Goal: Task Accomplishment & Management: Use online tool/utility

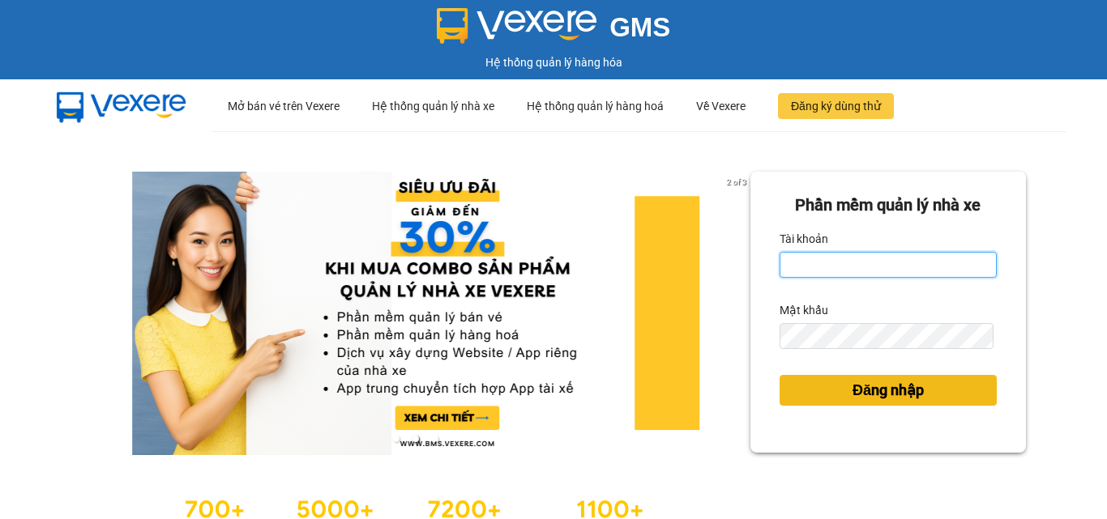
type input "hien81.namcuonglimo"
click at [868, 389] on span "Đăng nhập" at bounding box center [887, 390] width 71 height 23
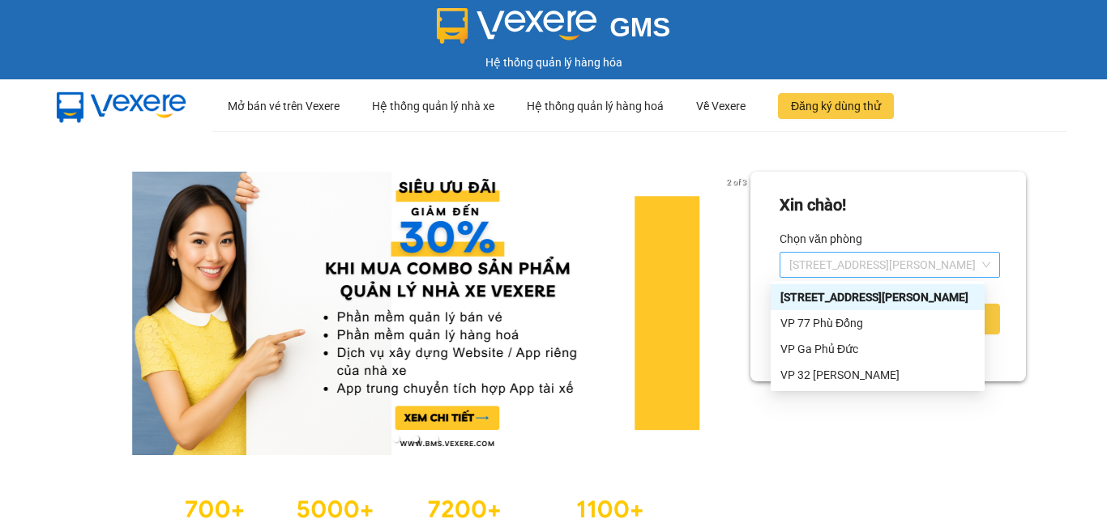
click at [822, 258] on span "[STREET_ADDRESS][PERSON_NAME]" at bounding box center [889, 265] width 201 height 24
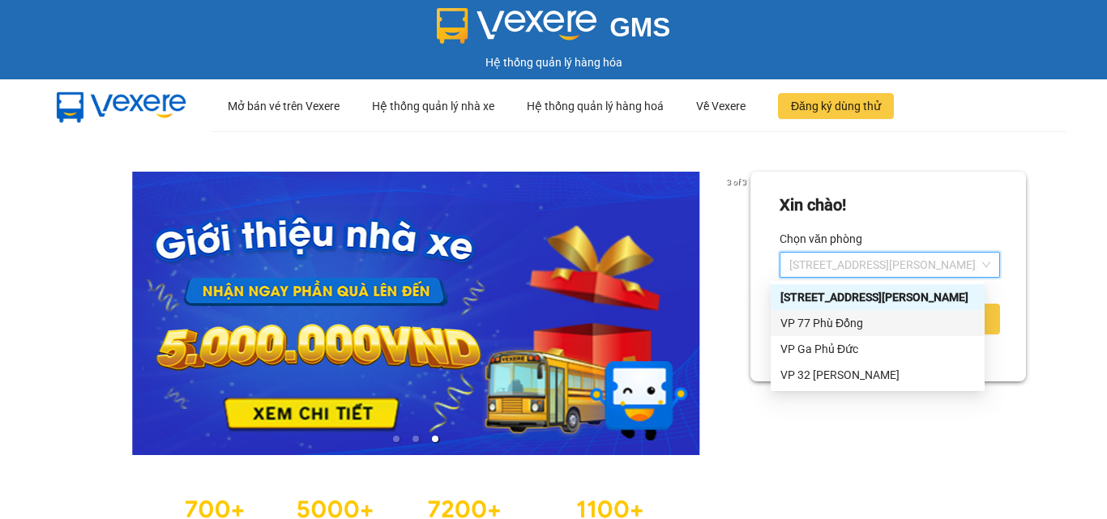
click at [825, 326] on div "VP 77 Phù Đổng" at bounding box center [877, 323] width 194 height 18
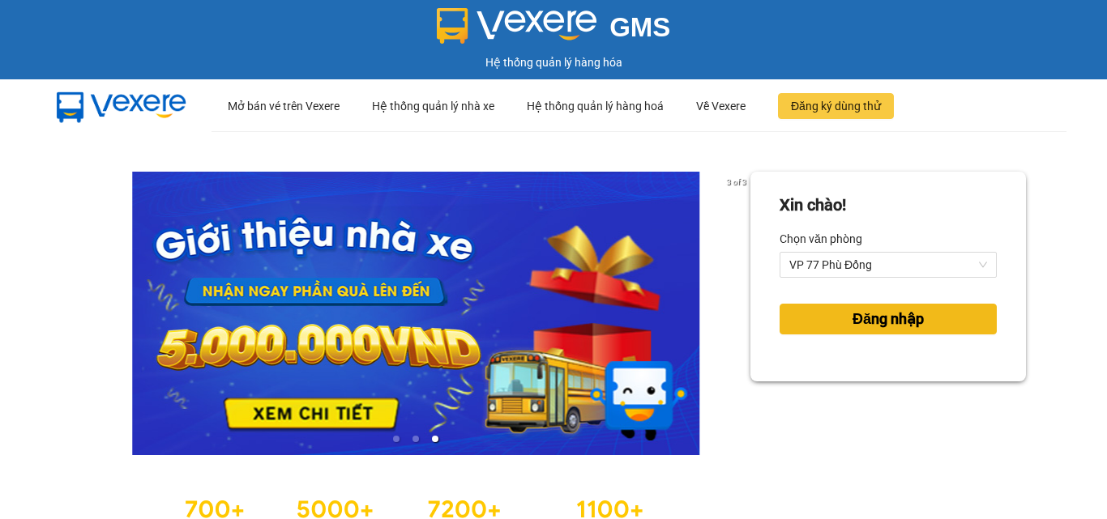
click at [852, 320] on span "Đăng nhập" at bounding box center [887, 319] width 71 height 23
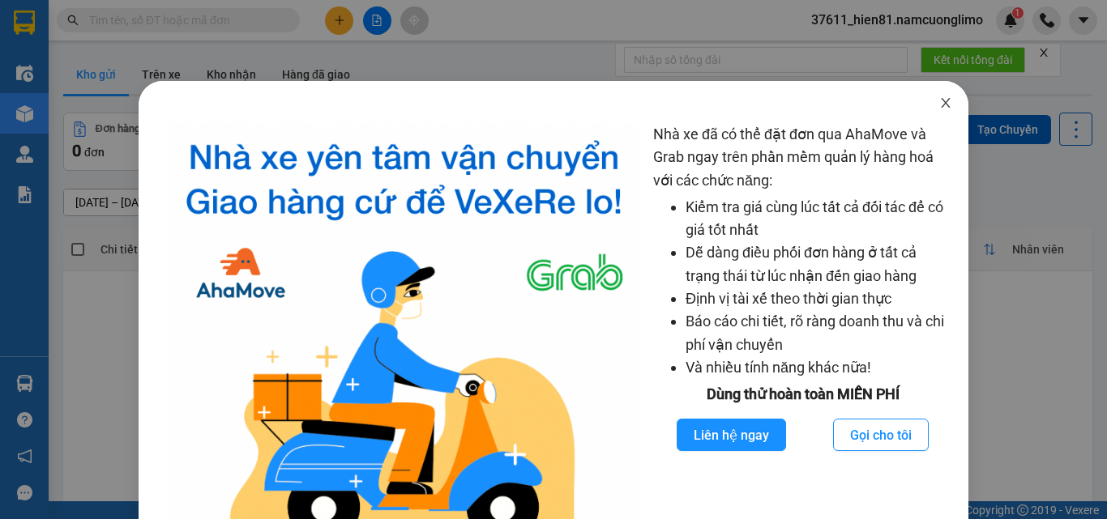
click at [940, 107] on icon "close" at bounding box center [945, 102] width 13 height 13
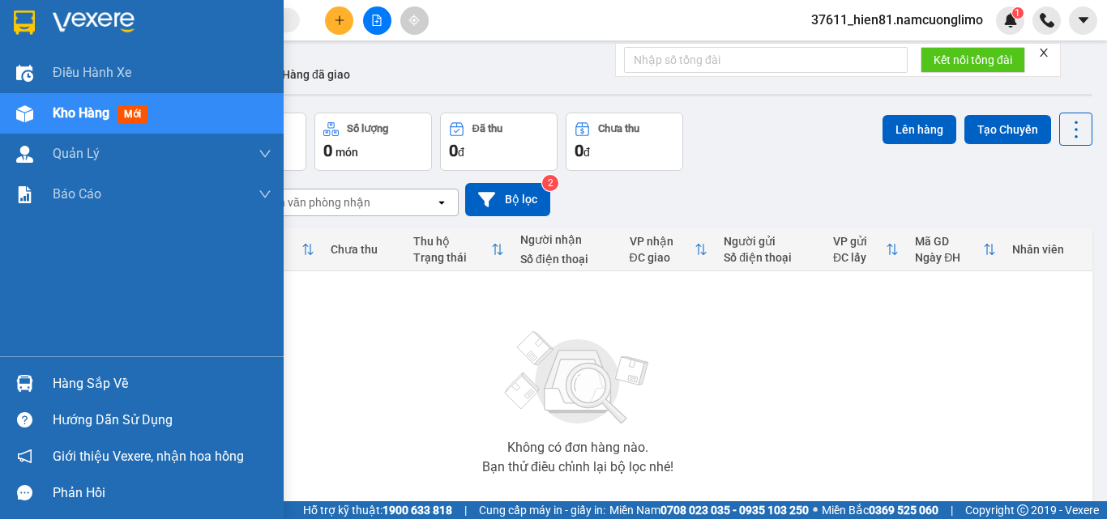
click at [91, 383] on div "Hàng sắp về" at bounding box center [162, 384] width 219 height 24
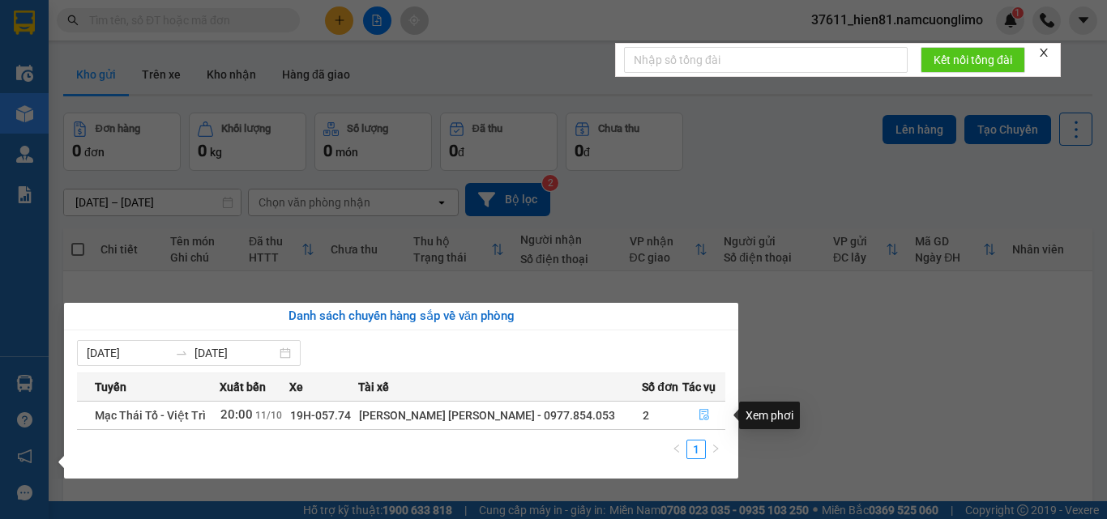
click at [701, 427] on button "button" at bounding box center [703, 416] width 41 height 26
